Goal: Information Seeking & Learning: Learn about a topic

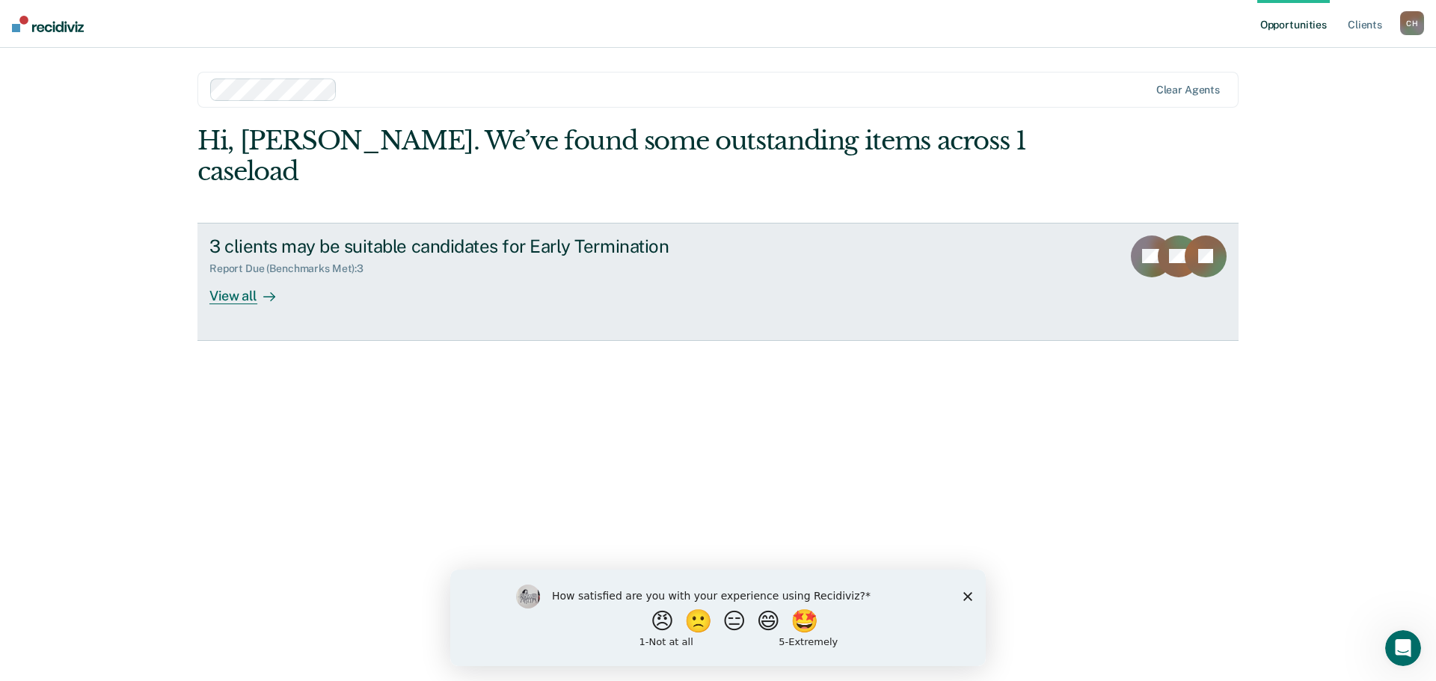
click at [247, 301] on div "View all" at bounding box center [251, 289] width 84 height 29
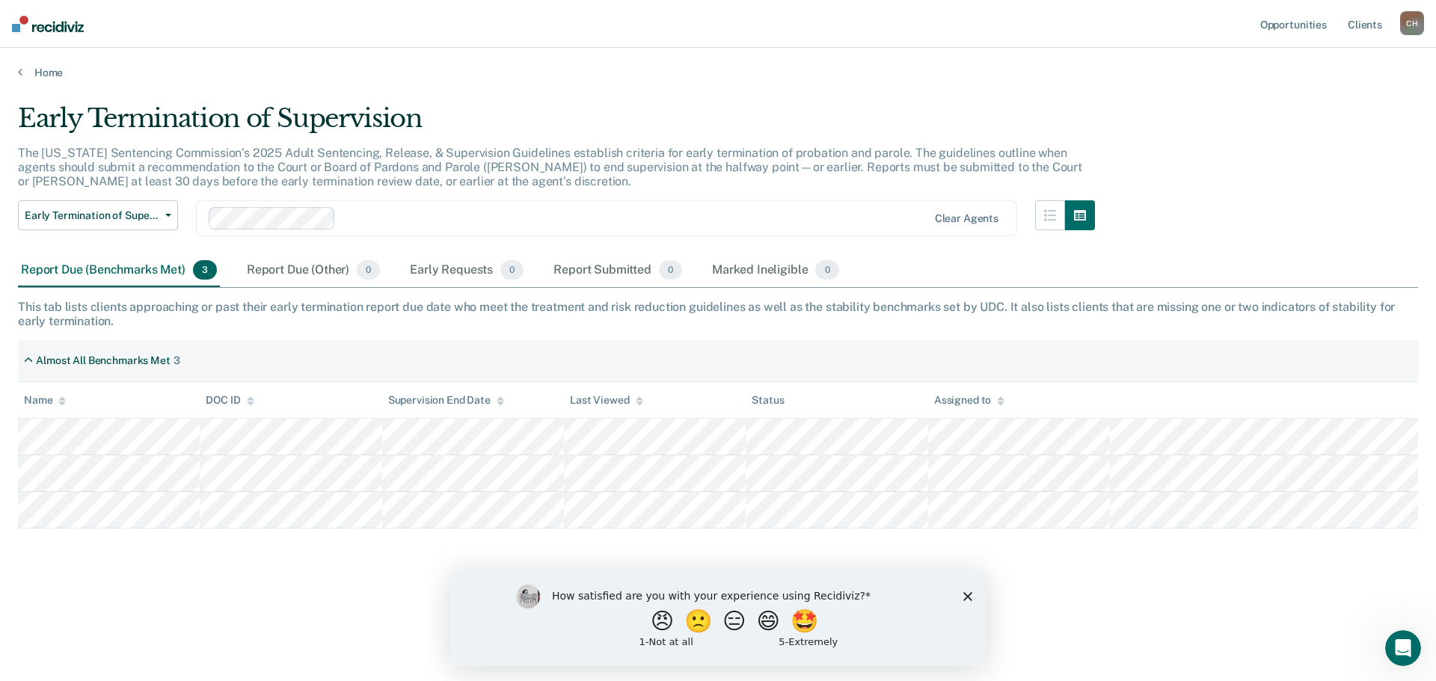
click at [964, 594] on icon "Close survey" at bounding box center [967, 596] width 9 height 9
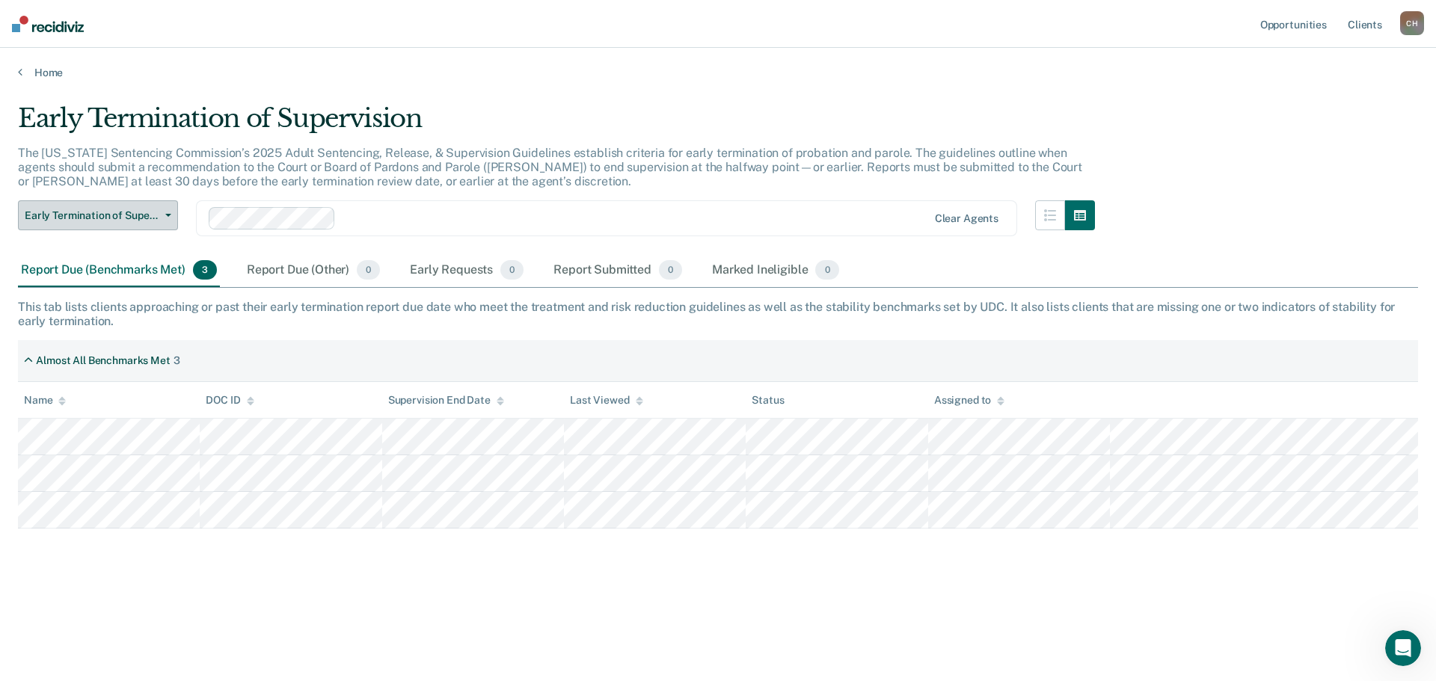
click at [162, 217] on span "button" at bounding box center [165, 215] width 12 height 3
click at [704, 157] on p "The [US_STATE] Sentencing Commission’s 2025 Adult Sentencing, Release, & Superv…" at bounding box center [550, 167] width 1064 height 43
click at [1037, 213] on button "button" at bounding box center [1050, 215] width 30 height 30
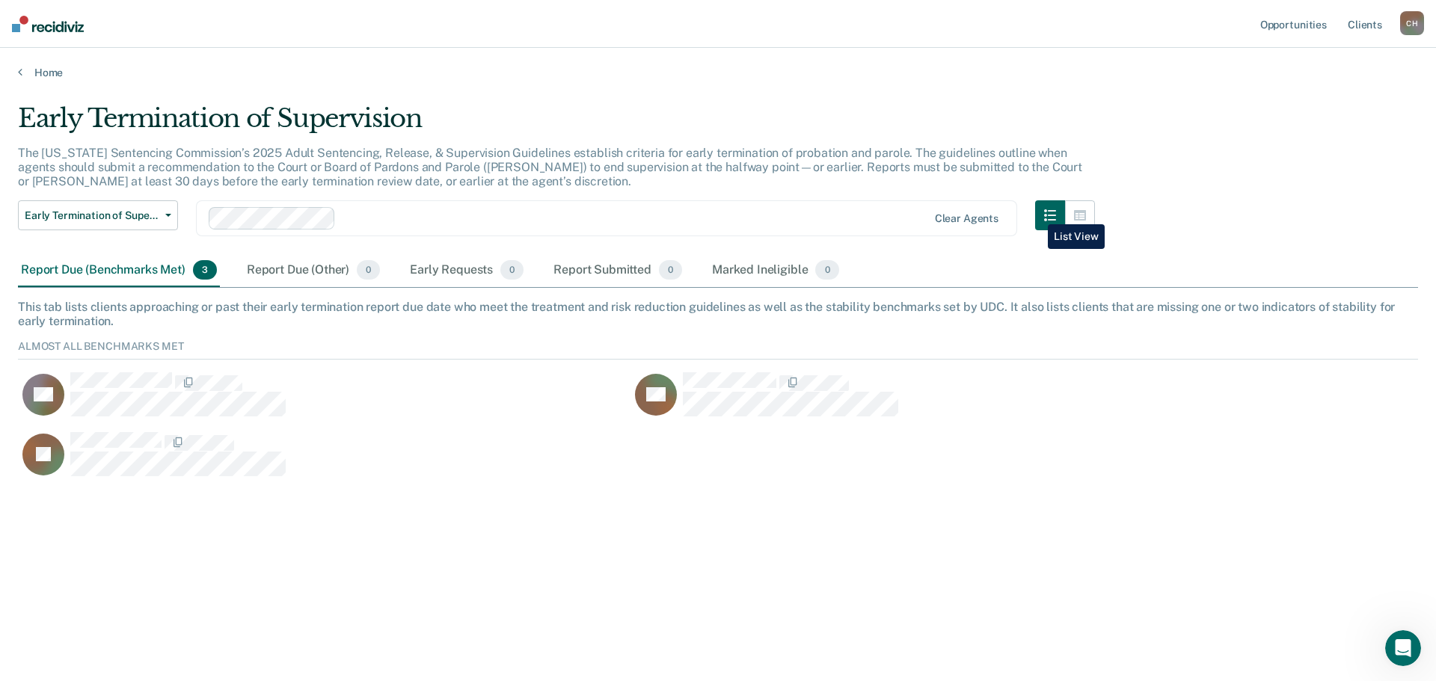
scroll to position [140, 1389]
click at [1073, 218] on button "button" at bounding box center [1080, 215] width 30 height 30
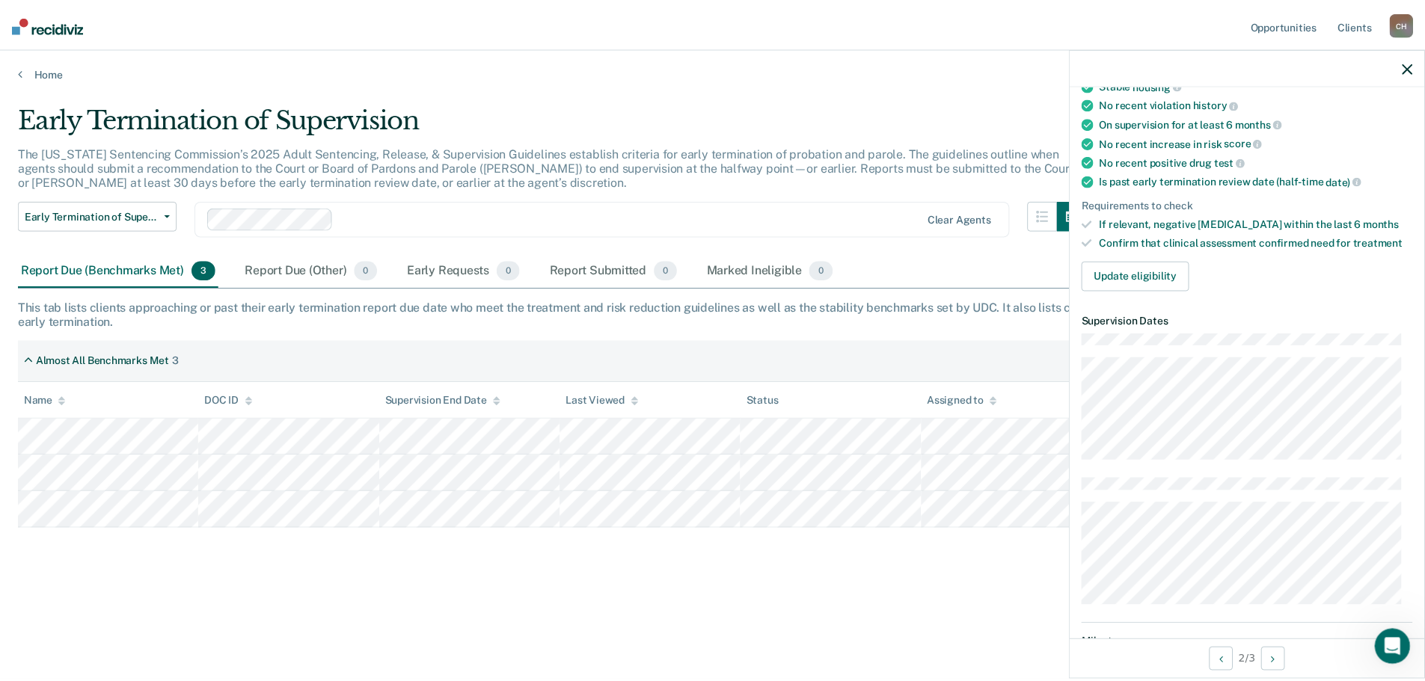
scroll to position [224, 0]
click at [1413, 70] on icon "button" at bounding box center [1418, 66] width 10 height 10
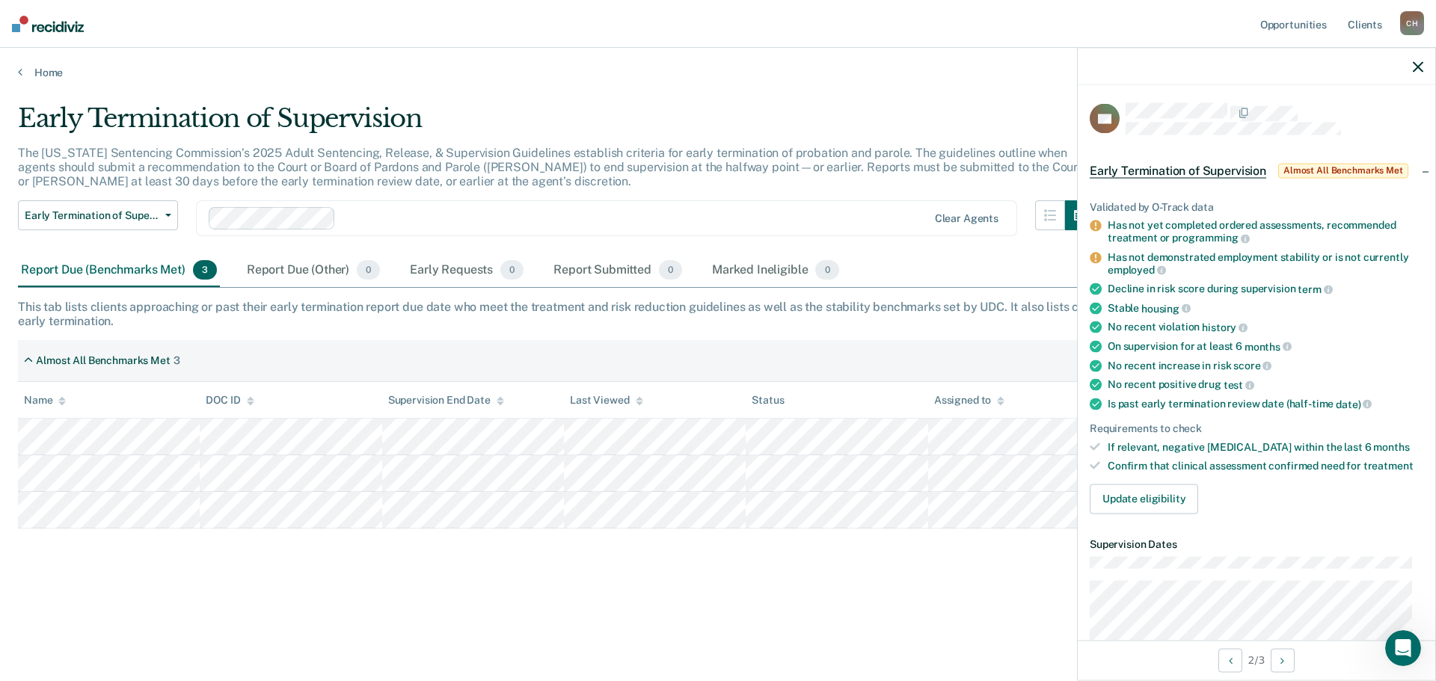
click at [948, 616] on div "Early Termination of Supervision The [US_STATE] Sentencing Commission’s 2025 Ad…" at bounding box center [718, 360] width 1400 height 514
click at [613, 90] on main "Early Termination of Supervision The [US_STATE] Sentencing Commission’s 2025 Ad…" at bounding box center [718, 378] width 1436 height 598
click at [1425, 64] on div at bounding box center [1257, 66] width 358 height 37
click at [1416, 66] on icon "button" at bounding box center [1418, 66] width 10 height 10
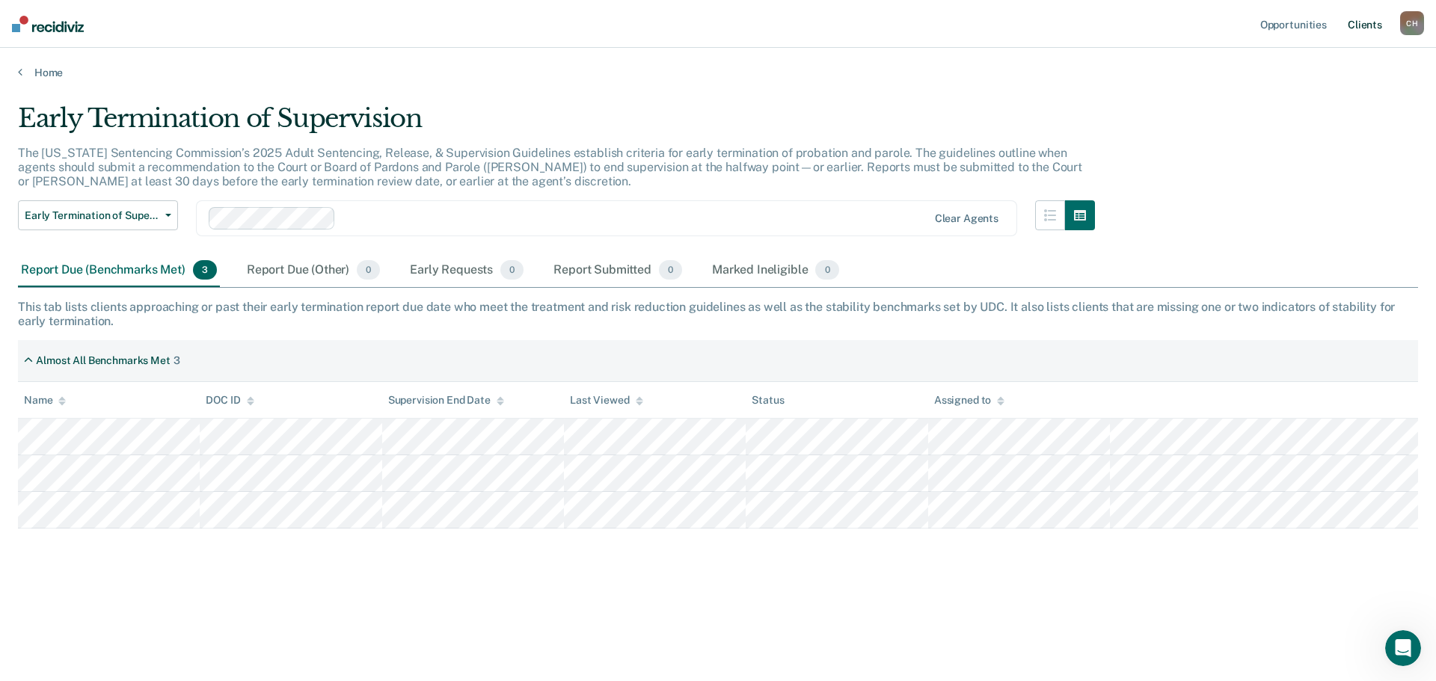
click at [1365, 37] on link "Client s" at bounding box center [1365, 24] width 40 height 48
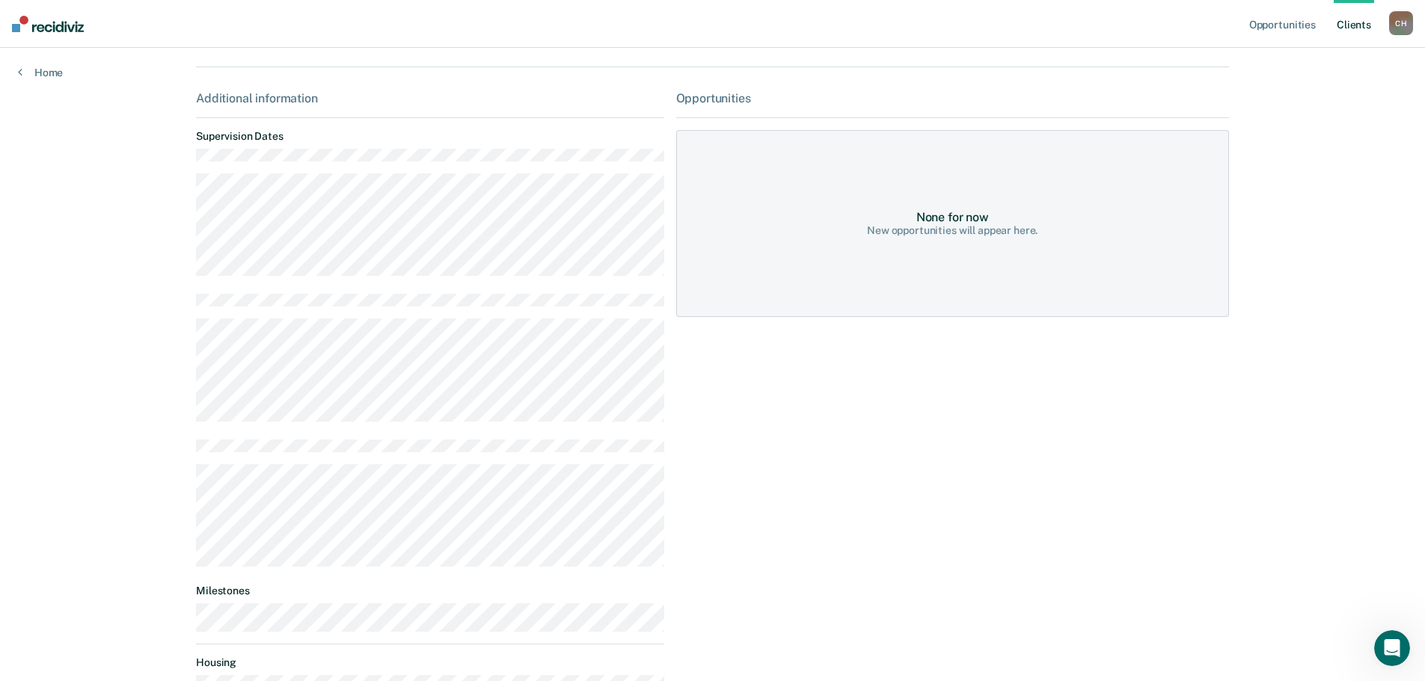
scroll to position [224, 0]
